Goal: Ask a question

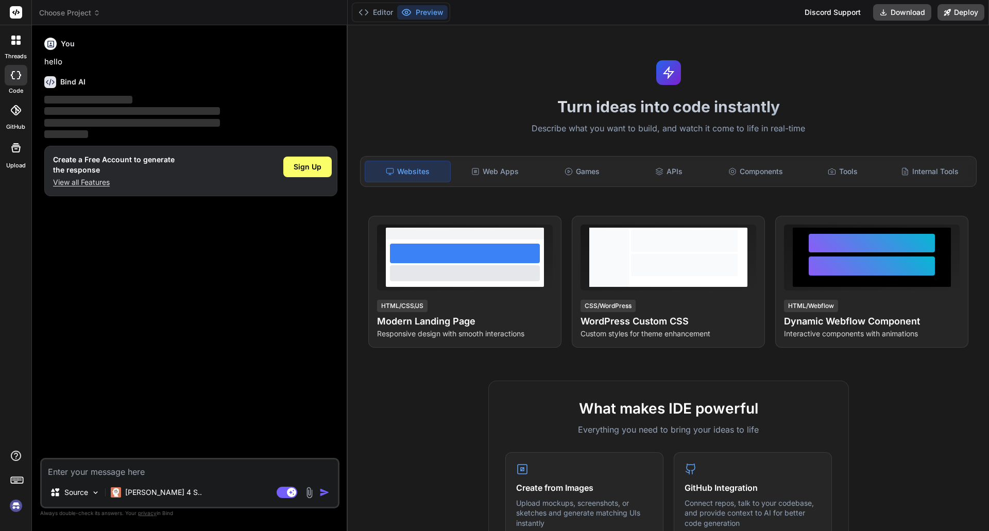
click at [70, 85] on h6 "Bind AI" at bounding box center [72, 82] width 25 height 10
click at [82, 494] on p "Source" at bounding box center [76, 492] width 24 height 10
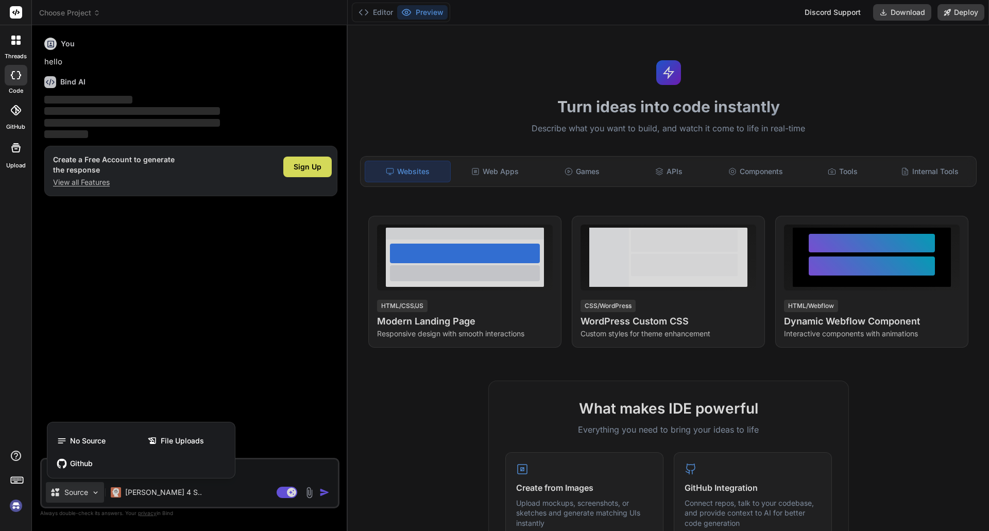
click at [151, 355] on div at bounding box center [494, 265] width 989 height 531
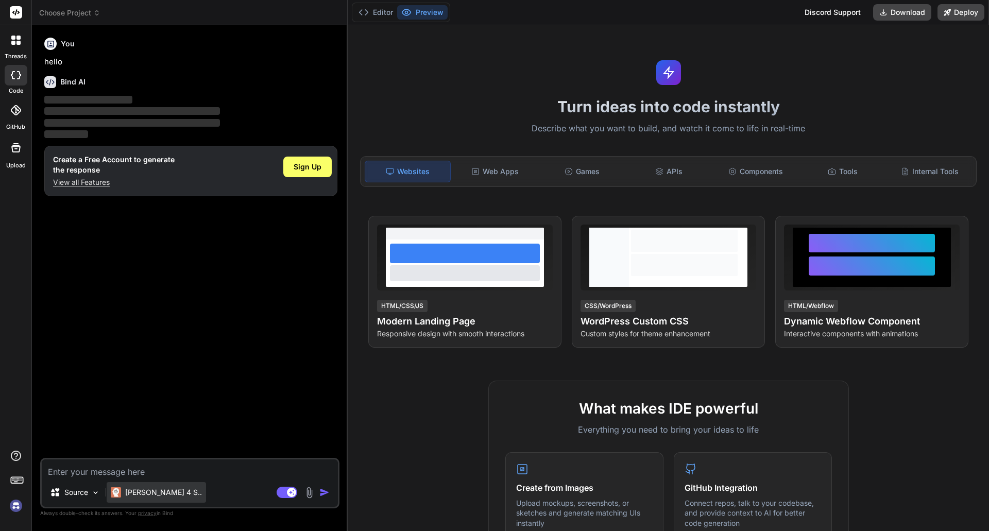
click at [146, 494] on p "[PERSON_NAME] 4 S.." at bounding box center [163, 492] width 77 height 10
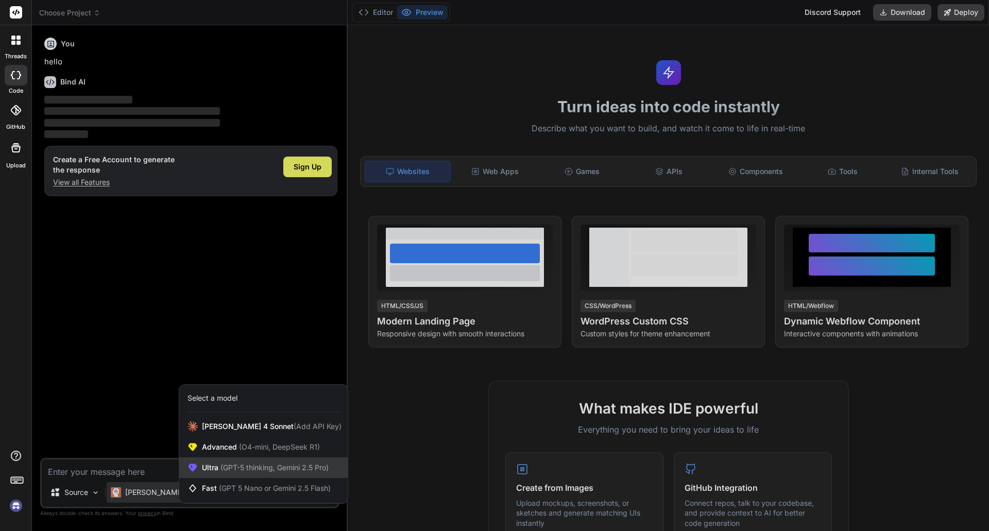
click at [279, 467] on span "(GPT-5 thinking, Gemini 2.5 Pro)" at bounding box center [273, 467] width 110 height 9
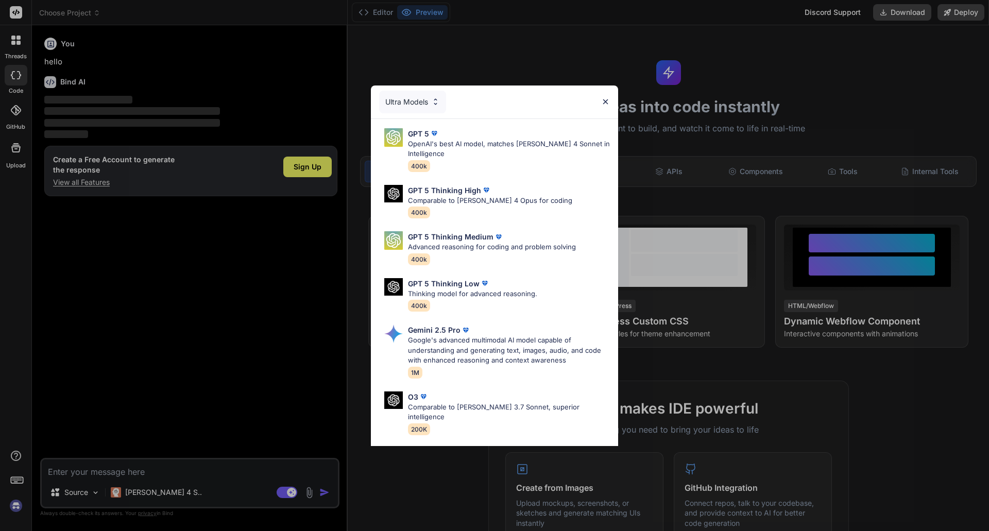
click at [606, 105] on img at bounding box center [605, 101] width 9 height 9
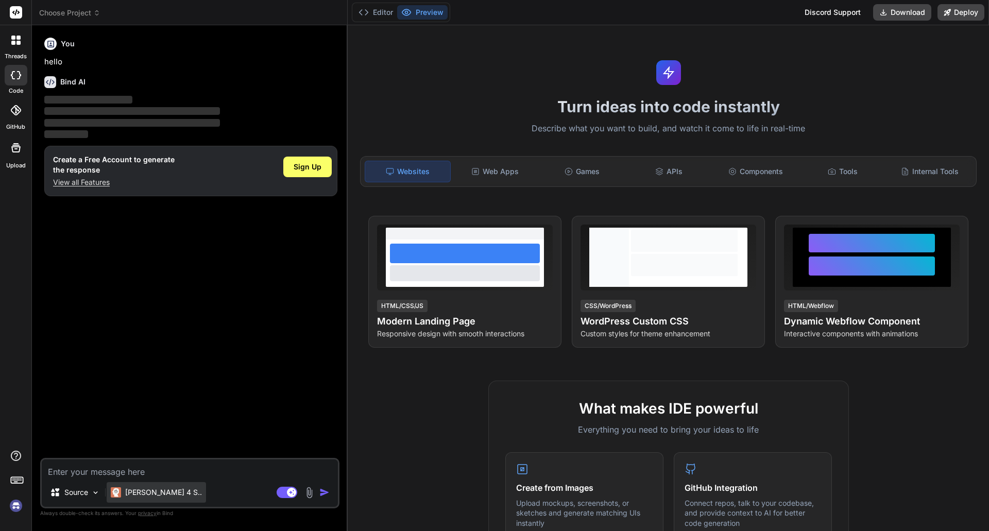
click at [144, 499] on div "[PERSON_NAME] 4 S.." at bounding box center [156, 492] width 99 height 21
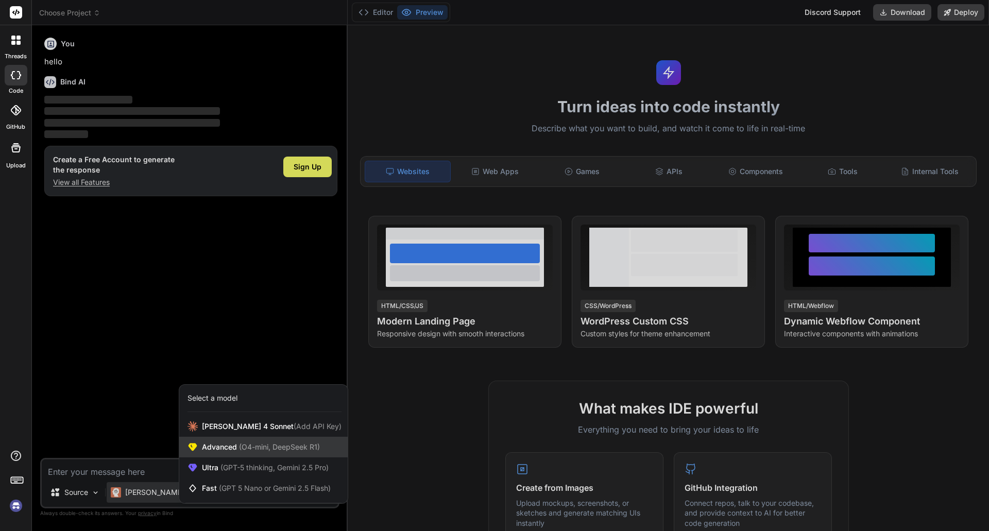
click at [229, 440] on div "Advanced (O4-mini, DeepSeek R1)" at bounding box center [263, 447] width 168 height 21
type textarea "x"
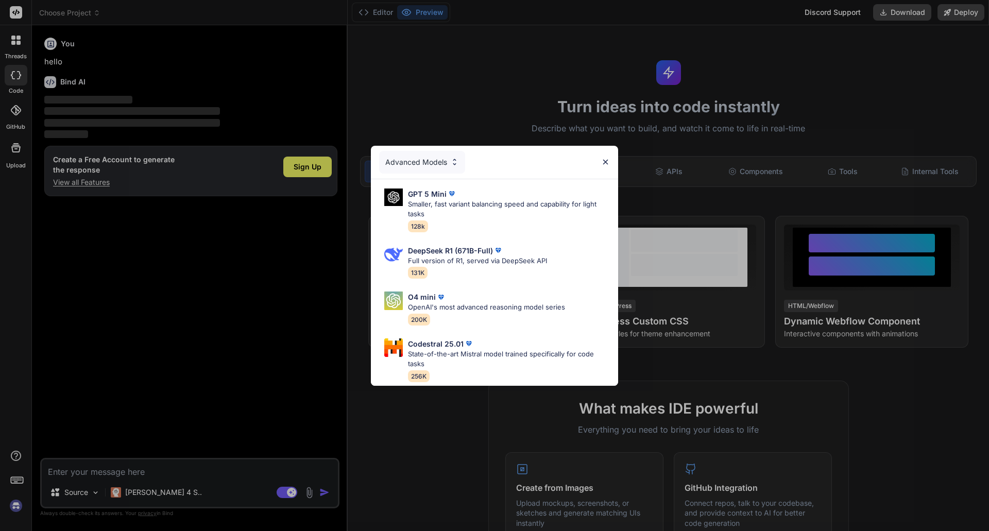
click at [447, 151] on div "Advanced Models" at bounding box center [422, 162] width 86 height 23
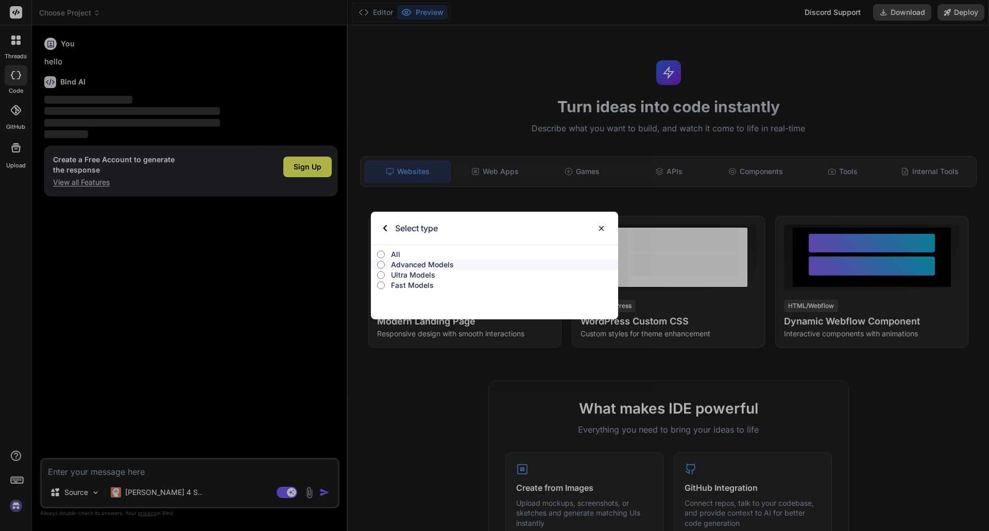
click at [599, 226] on img at bounding box center [601, 228] width 9 height 9
